Goal: Information Seeking & Learning: Learn about a topic

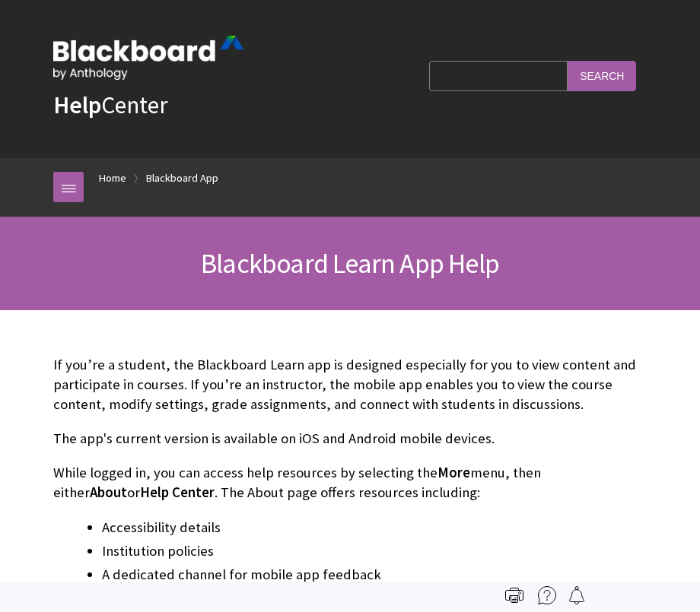
scroll to position [160, 0]
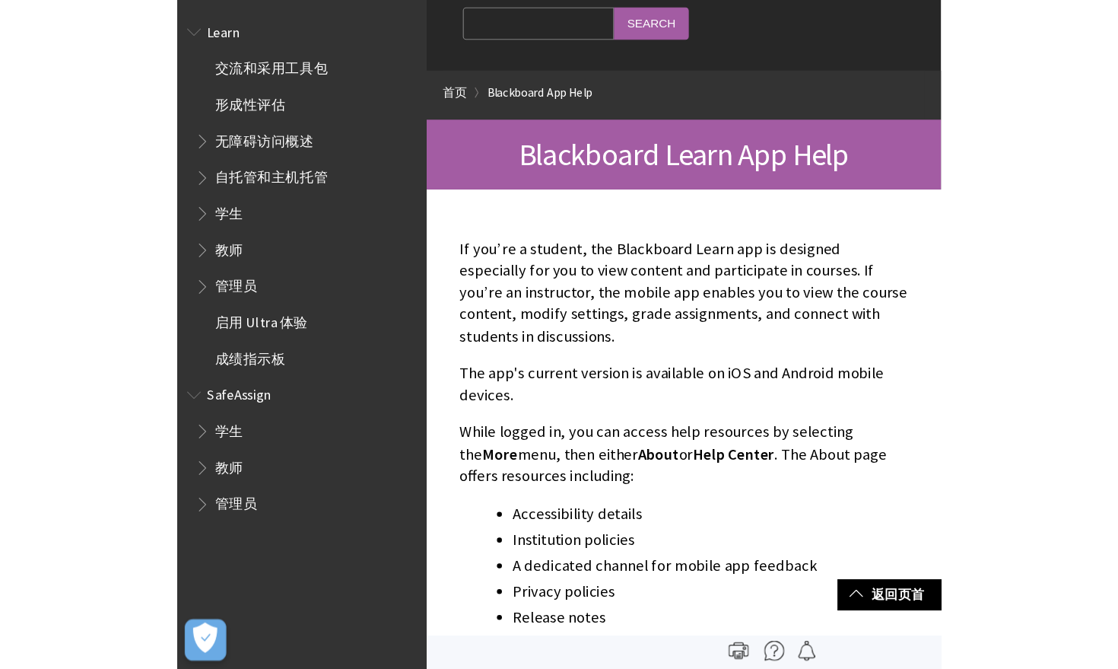
scroll to position [49, 0]
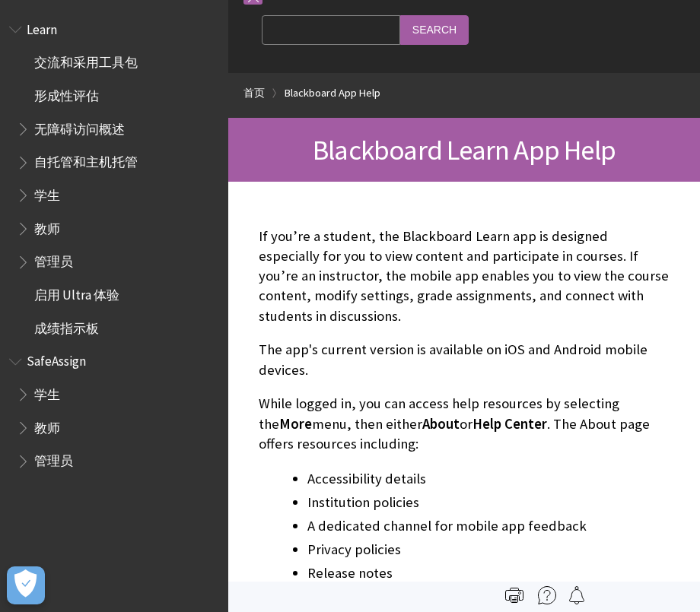
click at [36, 393] on span "学生" at bounding box center [47, 392] width 26 height 21
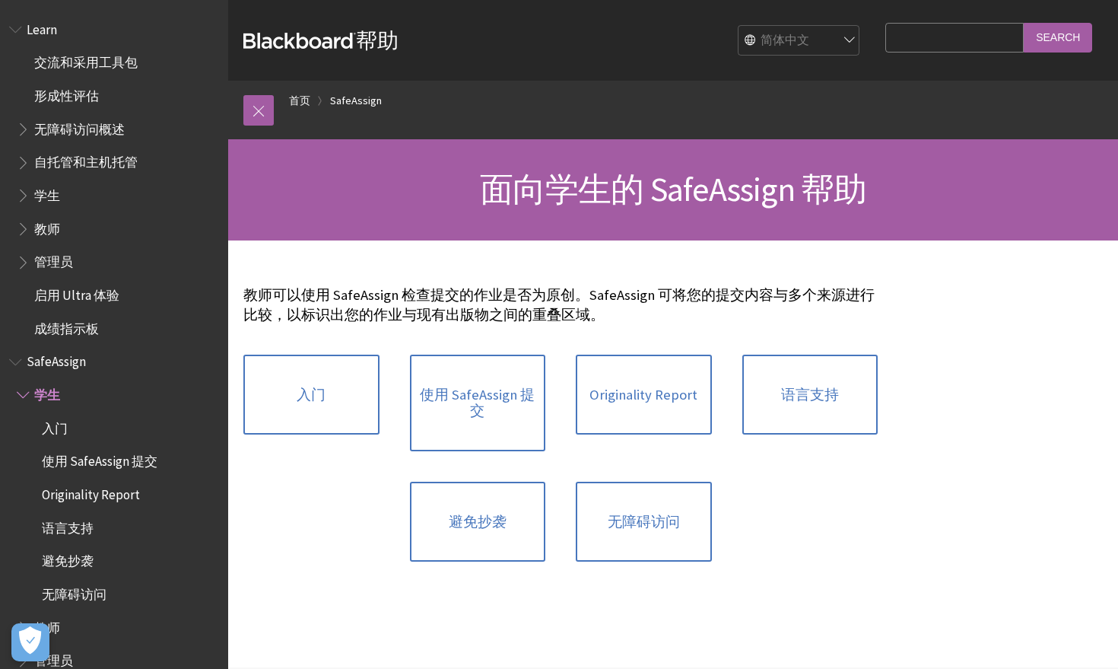
scroll to position [21, 0]
